Goal: Task Accomplishment & Management: Use online tool/utility

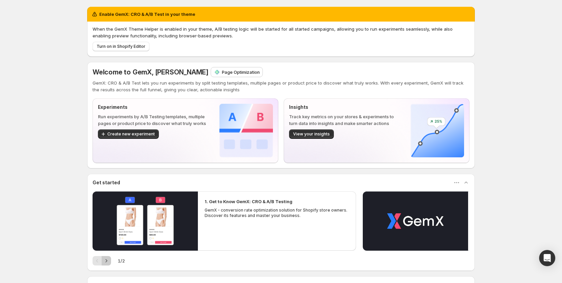
click at [106, 262] on icon "Next" at bounding box center [106, 260] width 7 height 7
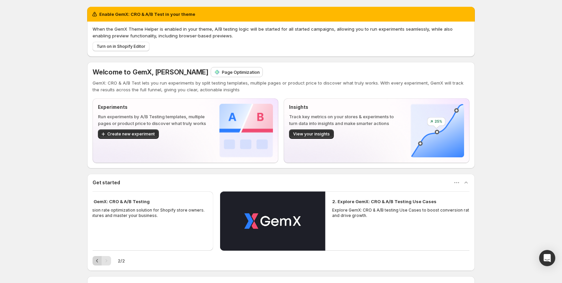
click at [101, 261] on icon "Previous" at bounding box center [97, 260] width 7 height 7
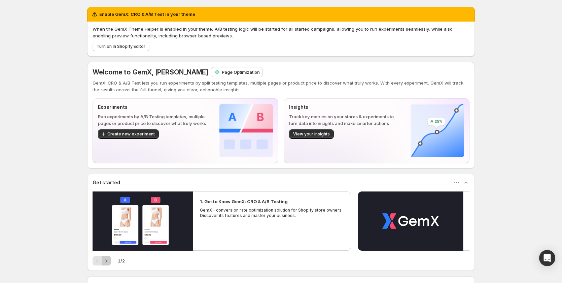
click at [106, 261] on icon "Next" at bounding box center [106, 260] width 7 height 7
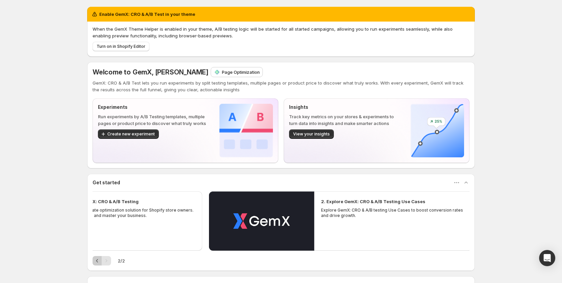
click at [100, 260] on icon "Previous" at bounding box center [97, 260] width 7 height 7
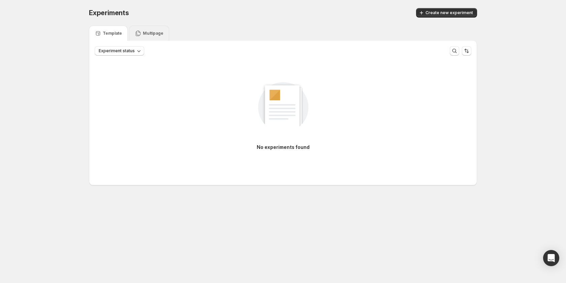
click at [131, 30] on div "Multipage" at bounding box center [149, 33] width 40 height 15
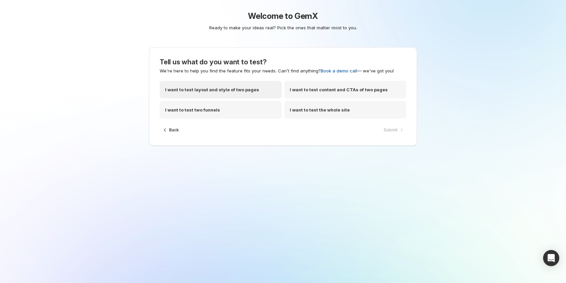
click at [238, 87] on p "I want to test layout and style of two pages" at bounding box center [212, 89] width 94 height 7
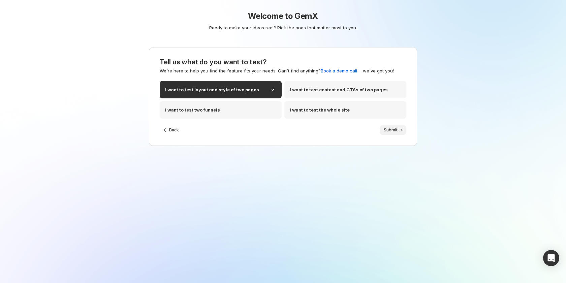
click at [390, 128] on span "Submit" at bounding box center [391, 129] width 14 height 5
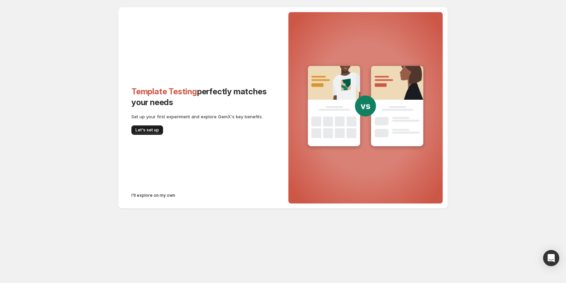
click at [143, 133] on button "Let's set up" at bounding box center [147, 129] width 32 height 9
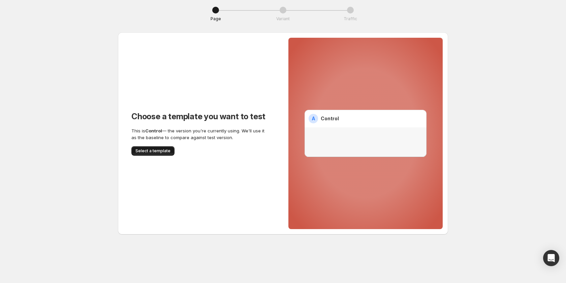
click at [146, 154] on button "Select a template" at bounding box center [152, 150] width 43 height 9
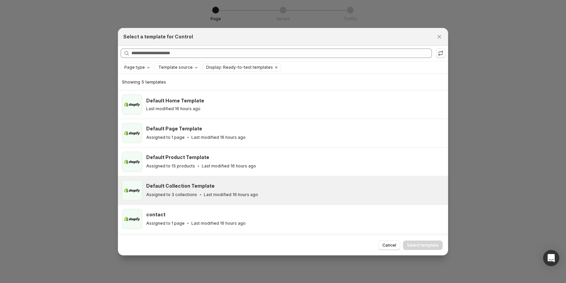
click at [229, 190] on div "Default Collection Template Assigned to 3 collections Last modified 16 hours ago" at bounding box center [294, 190] width 296 height 15
click at [430, 245] on span "Select template" at bounding box center [423, 244] width 32 height 5
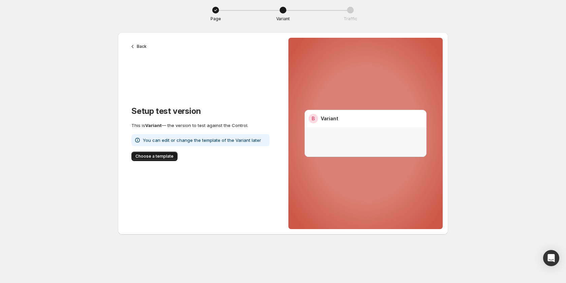
click at [161, 156] on span "Choose a template" at bounding box center [154, 156] width 38 height 5
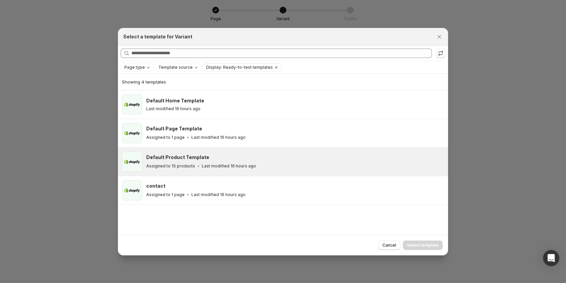
click at [221, 156] on div "Default Product Template" at bounding box center [294, 157] width 296 height 7
click at [435, 246] on span "Select template" at bounding box center [423, 244] width 32 height 5
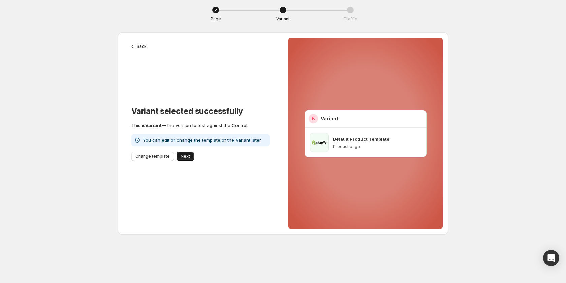
click at [179, 155] on button "Next" at bounding box center [185, 156] width 18 height 9
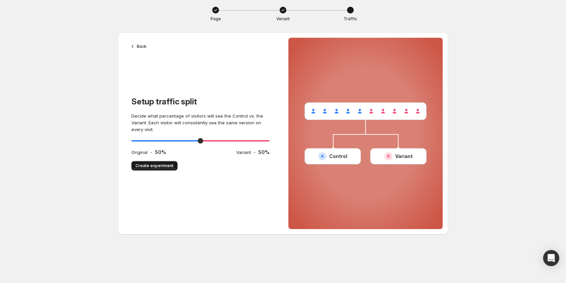
click at [163, 165] on span "Create experiment" at bounding box center [154, 165] width 38 height 5
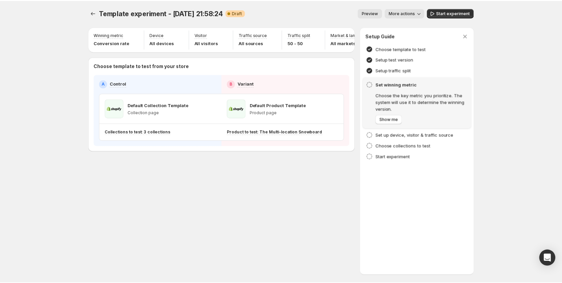
scroll to position [0, 44]
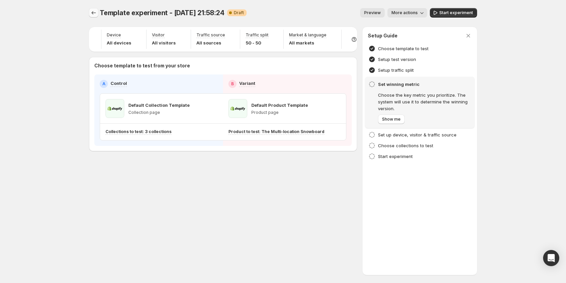
click at [92, 13] on icon "Experiments" at bounding box center [93, 12] width 7 height 7
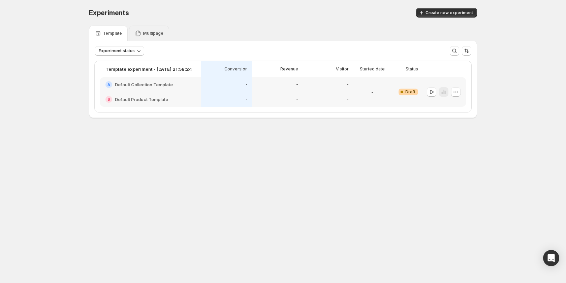
click at [150, 31] on p "Multipage" at bounding box center [153, 33] width 21 height 5
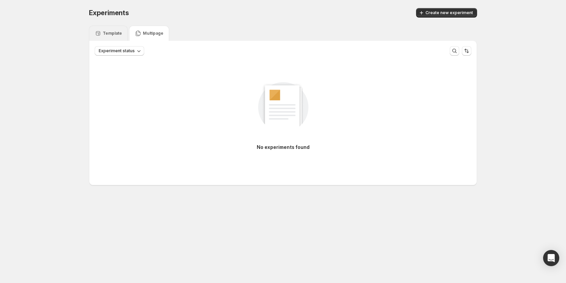
click at [110, 28] on div "Template" at bounding box center [108, 33] width 39 height 15
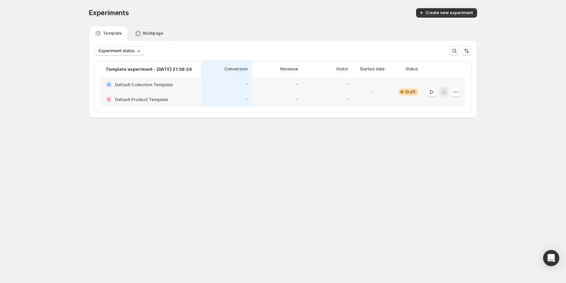
click at [147, 30] on div "Multipage" at bounding box center [149, 33] width 40 height 15
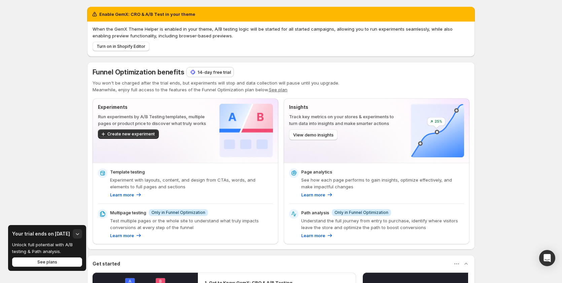
click at [208, 72] on p "14-day free trial" at bounding box center [214, 72] width 33 height 7
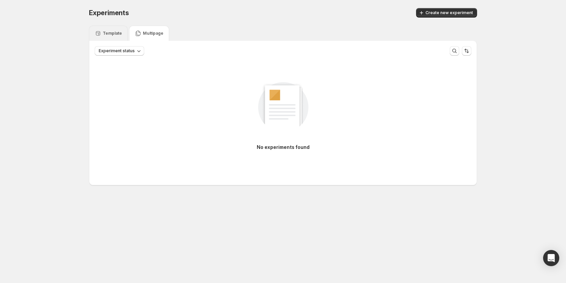
click at [113, 27] on div "Template" at bounding box center [108, 33] width 39 height 15
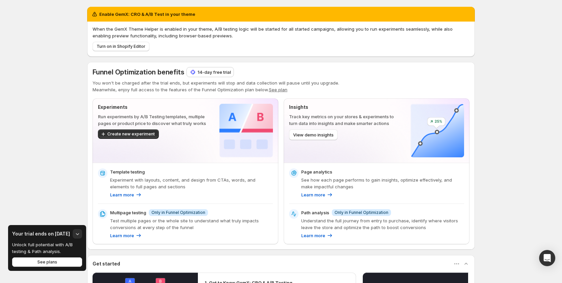
click at [200, 72] on p "14-day free trial" at bounding box center [214, 72] width 33 height 7
click at [205, 74] on p "14-day free trial" at bounding box center [214, 72] width 33 height 7
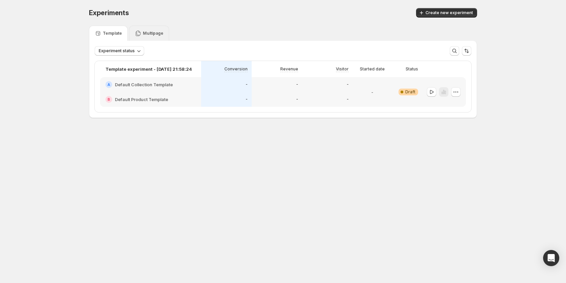
click at [140, 32] on icon at bounding box center [138, 33] width 7 height 7
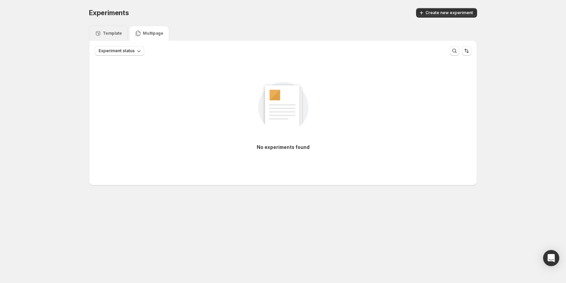
click at [112, 32] on p "Template" at bounding box center [112, 33] width 19 height 5
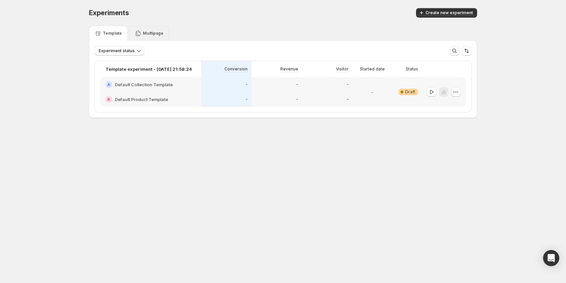
click at [129, 32] on div "Multipage" at bounding box center [149, 33] width 40 height 15
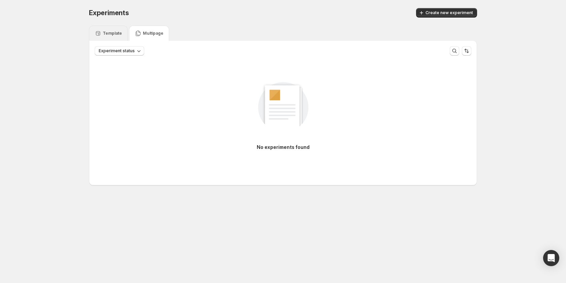
click at [96, 34] on icon at bounding box center [98, 33] width 4 height 4
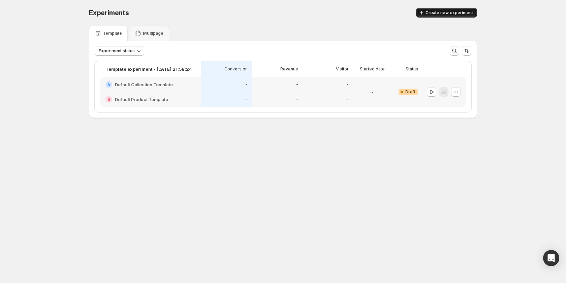
click at [453, 11] on span "Create new experiment" at bounding box center [448, 12] width 47 height 5
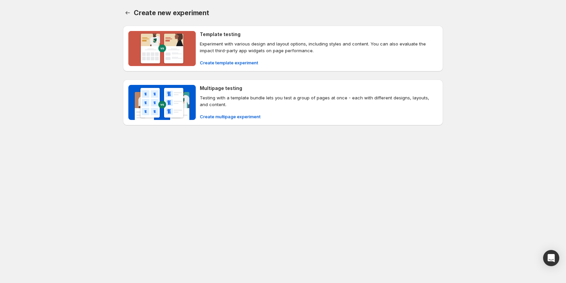
click at [65, 50] on div "Create new experiment. This page is ready Create new experiment Template testin…" at bounding box center [283, 81] width 566 height 162
